Goal: Find specific page/section: Find specific page/section

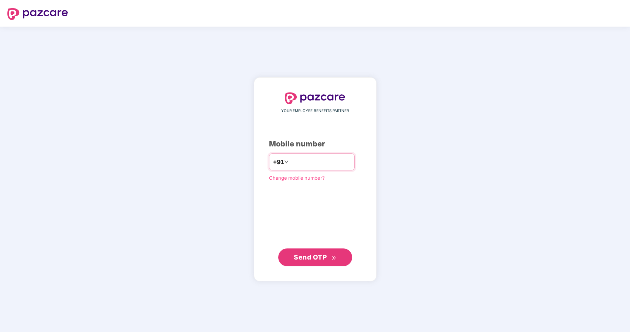
type input "**********"
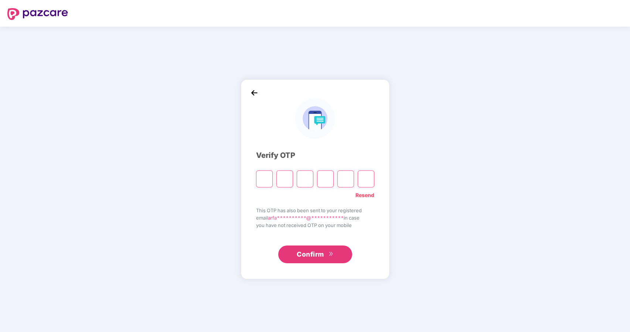
type input "*"
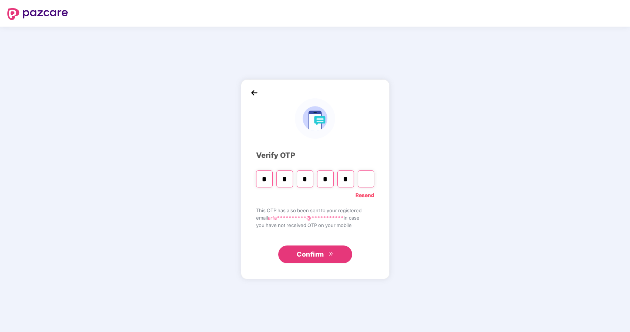
type input "*"
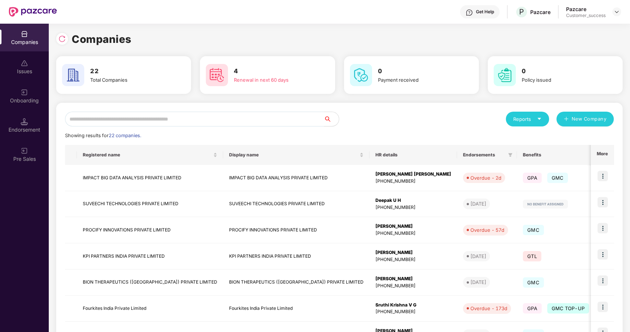
click at [163, 120] on input "text" at bounding box center [194, 119] width 259 height 15
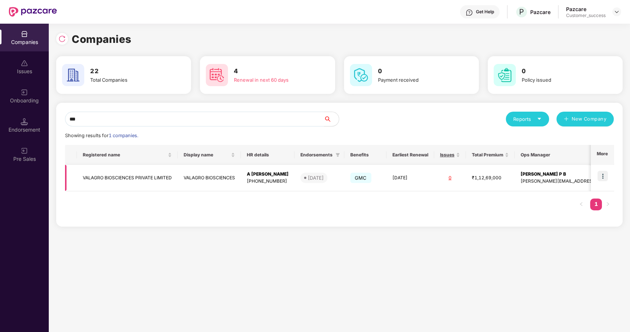
type input "***"
click at [158, 177] on td "VALAGRO BIOSCIENCES PRIVATE LIMITED" at bounding box center [127, 178] width 101 height 26
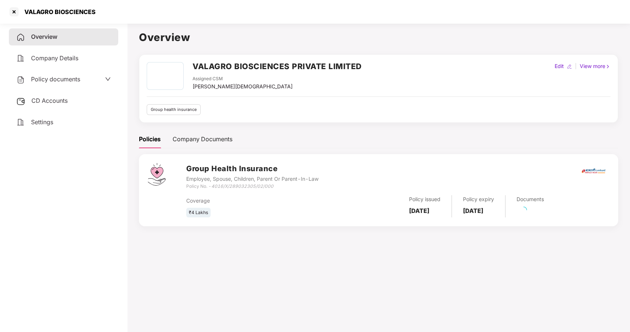
click at [49, 78] on span "Policy documents" at bounding box center [55, 78] width 49 height 7
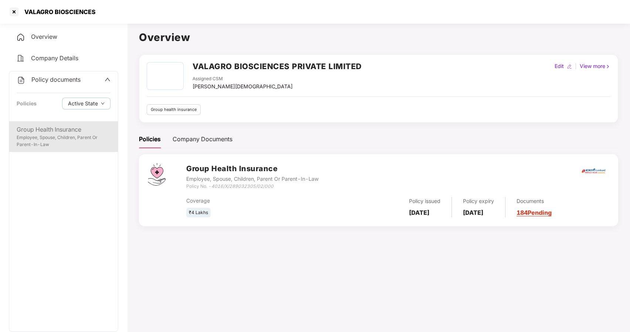
click at [56, 131] on div "Group Health Insurance" at bounding box center [64, 129] width 94 height 9
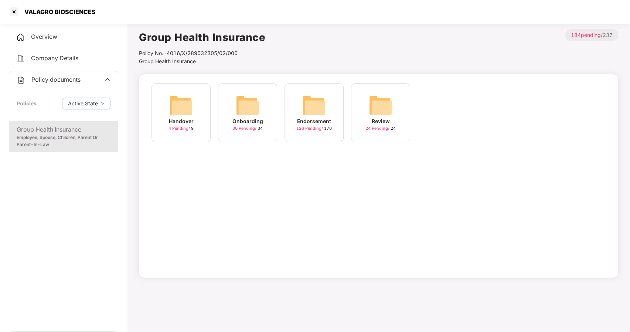
click at [336, 116] on div "Endorsement 126 Pending / 170" at bounding box center [313, 112] width 59 height 59
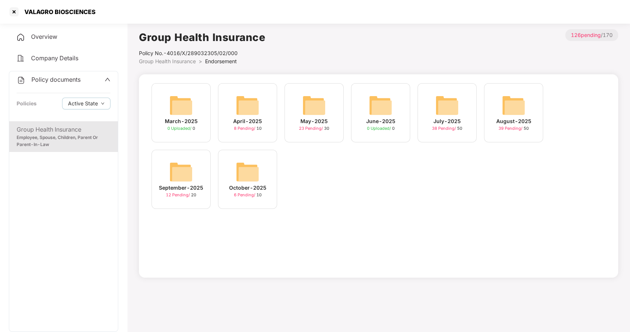
click at [240, 178] on img at bounding box center [248, 172] width 24 height 24
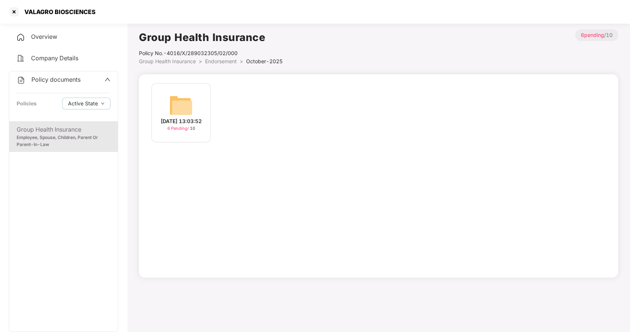
click at [181, 111] on img at bounding box center [181, 105] width 24 height 24
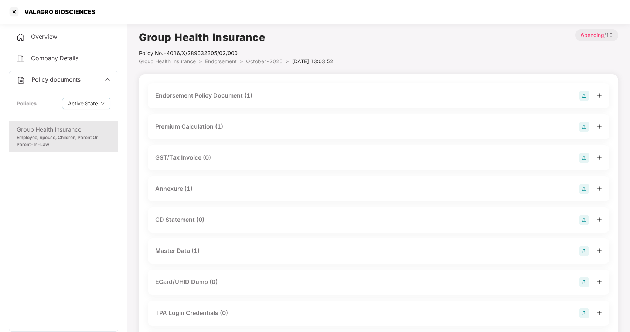
click at [183, 251] on div "Master Data (1)" at bounding box center [177, 250] width 44 height 9
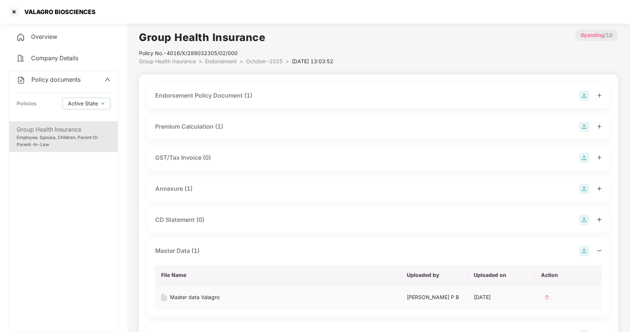
click at [195, 294] on div "Master data Valagro" at bounding box center [194, 297] width 49 height 8
